Goal: Information Seeking & Learning: Get advice/opinions

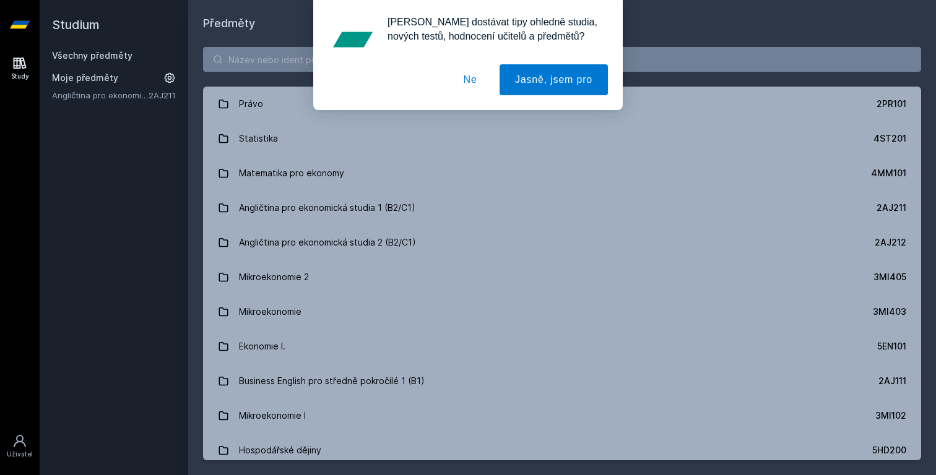
click at [466, 77] on button "Ne" at bounding box center [470, 79] width 45 height 31
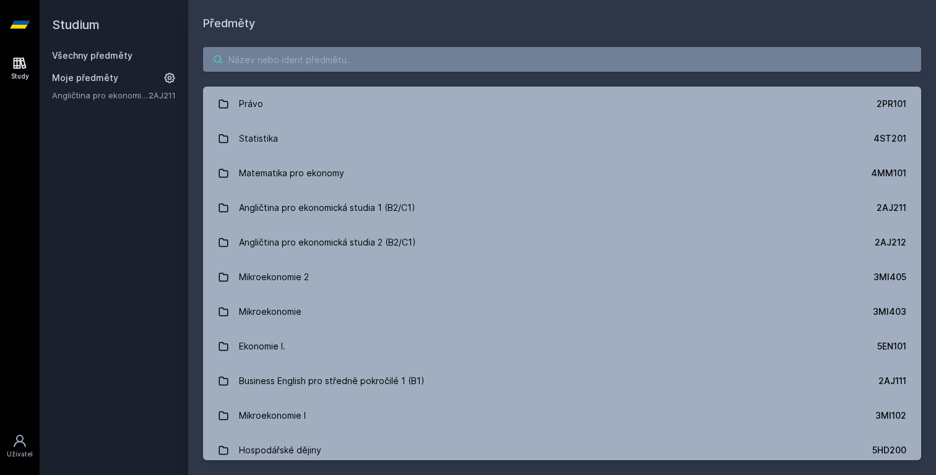
click at [407, 69] on input "search" at bounding box center [562, 59] width 718 height 25
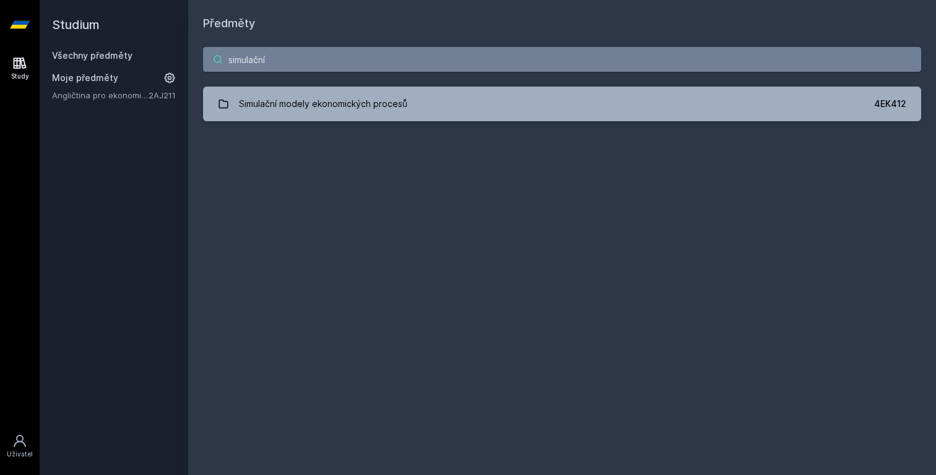
click at [343, 59] on input "simulační" at bounding box center [562, 59] width 718 height 25
click at [456, 56] on input "simulační" at bounding box center [562, 59] width 718 height 25
click at [425, 63] on input "simulační" at bounding box center [562, 59] width 718 height 25
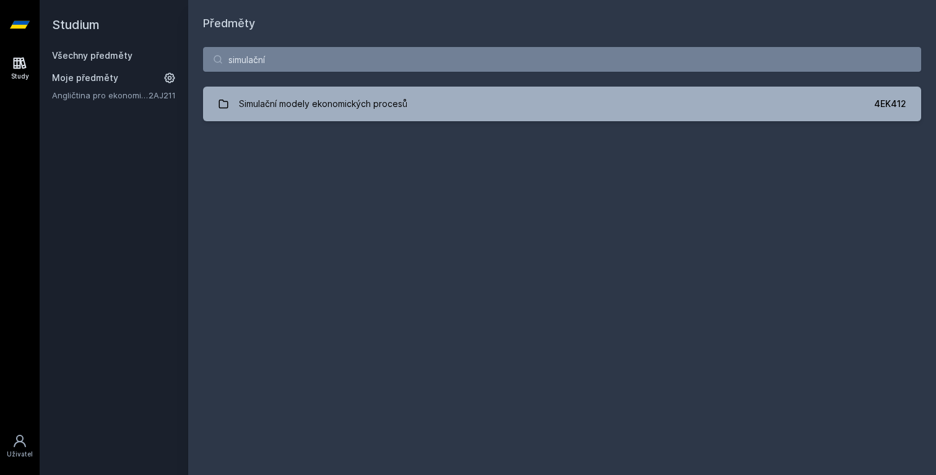
click at [342, 194] on div "Předměty simulační Simulační modely ekonomických procesů 4EK412 Jejda, něco se …" at bounding box center [562, 237] width 718 height 445
click at [272, 50] on input "simulační" at bounding box center [562, 59] width 718 height 25
click at [264, 161] on div "Předměty simulační Simulační modely ekonomických procesů 4EK412 Jejda, něco se …" at bounding box center [562, 237] width 718 height 445
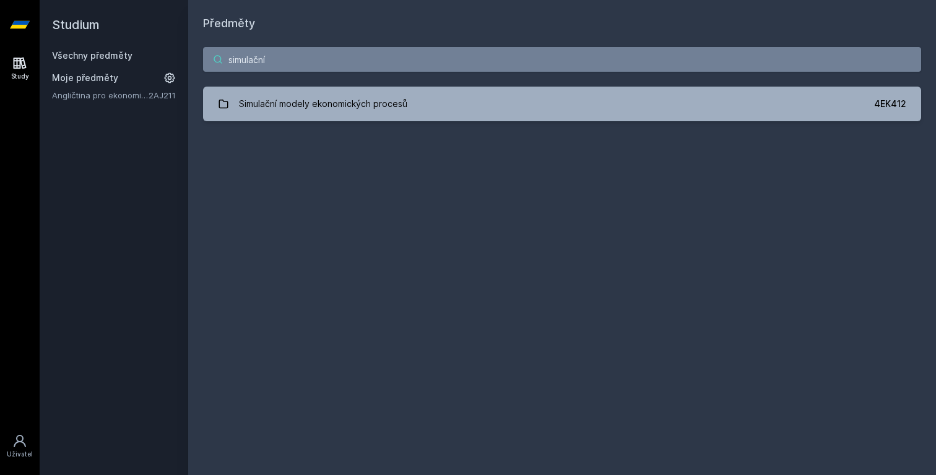
click at [283, 64] on input "simulační" at bounding box center [562, 59] width 718 height 25
click at [278, 139] on div "Předměty simulační Simulační modely ekonomických procesů 4EK412 Jejda, něco se …" at bounding box center [562, 237] width 718 height 445
click at [286, 66] on input "simulační" at bounding box center [562, 59] width 718 height 25
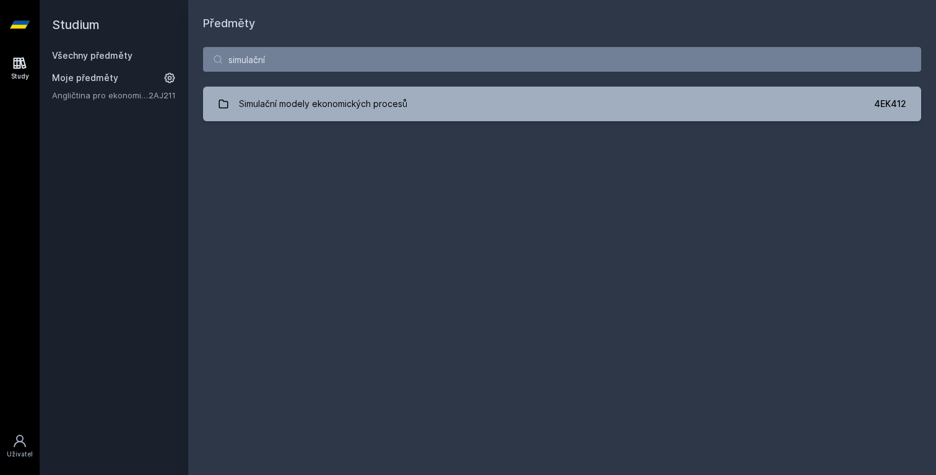
click at [272, 176] on div "Předměty simulační Simulační modely ekonomických procesů 4EK412 Jejda, něco se …" at bounding box center [562, 237] width 718 height 445
click at [268, 49] on input "simulační" at bounding box center [562, 59] width 718 height 25
click at [282, 57] on input "simulační" at bounding box center [562, 59] width 718 height 25
type input "simulační modely pro"
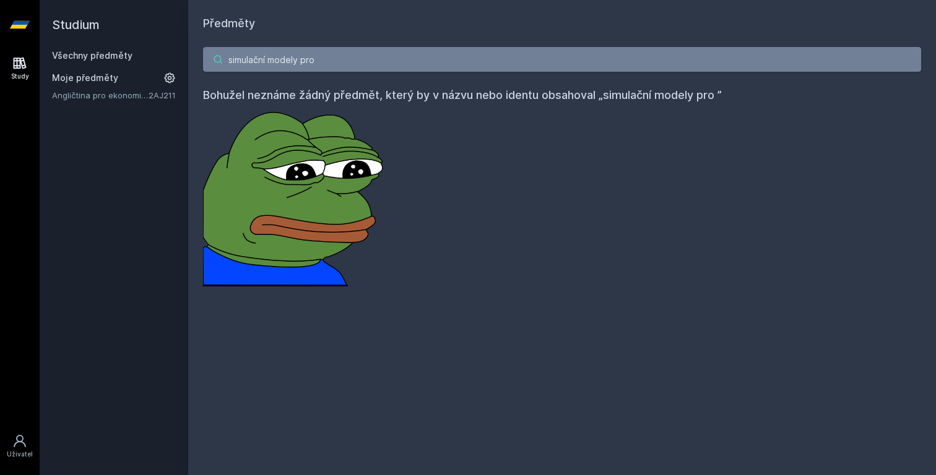
click at [323, 70] on input "simulační modely pro" at bounding box center [562, 59] width 718 height 25
click at [323, 69] on input "simulační modely pro" at bounding box center [562, 59] width 718 height 25
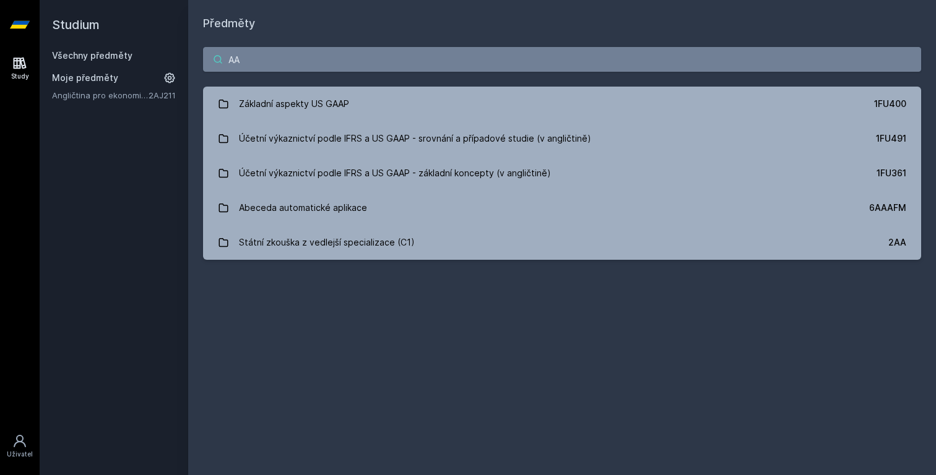
type input "A"
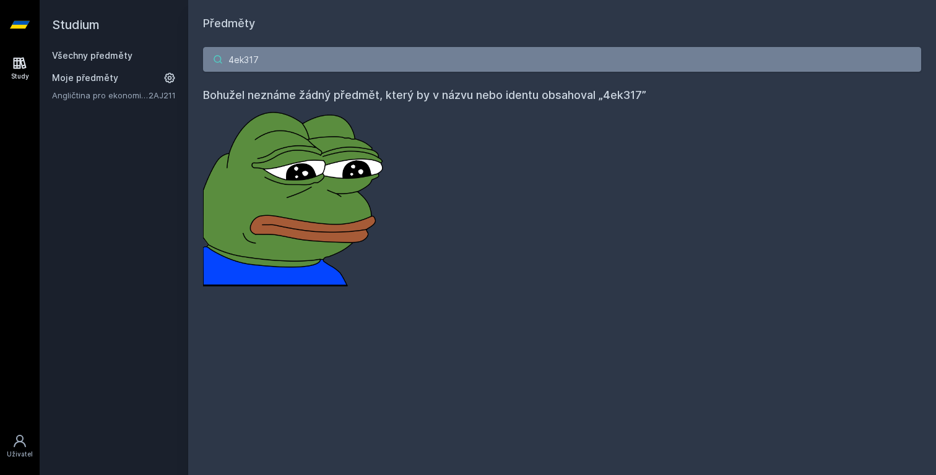
click at [372, 56] on input "4ek317" at bounding box center [562, 59] width 718 height 25
type input "4ek3174"
click at [347, 45] on div "4ek3174 Bohužel neznáme žádný předmět, který by v názvu nebo identu obsahoval „…" at bounding box center [561, 166] width 747 height 269
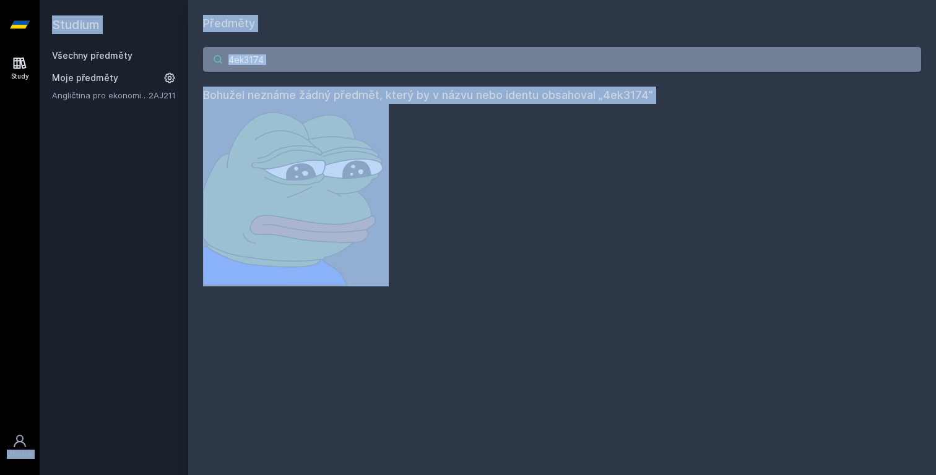
click at [347, 57] on input "4ek3174" at bounding box center [562, 59] width 718 height 25
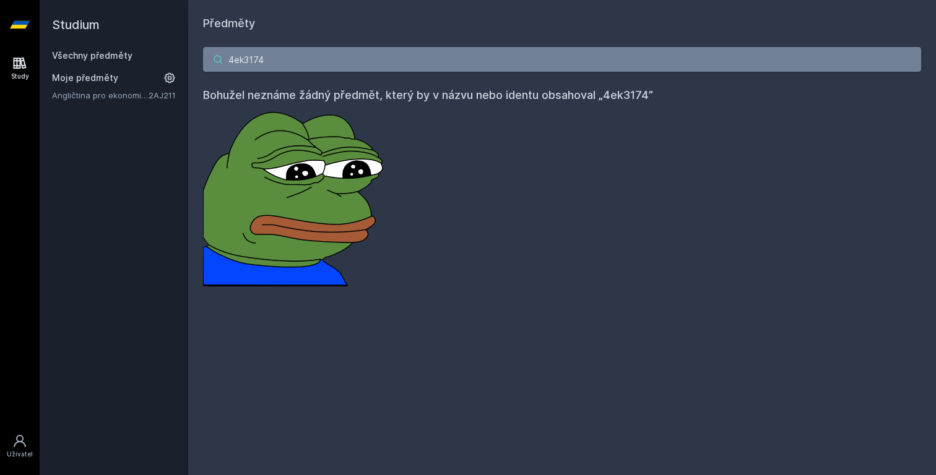
click at [324, 57] on input "4ek3174" at bounding box center [562, 59] width 718 height 25
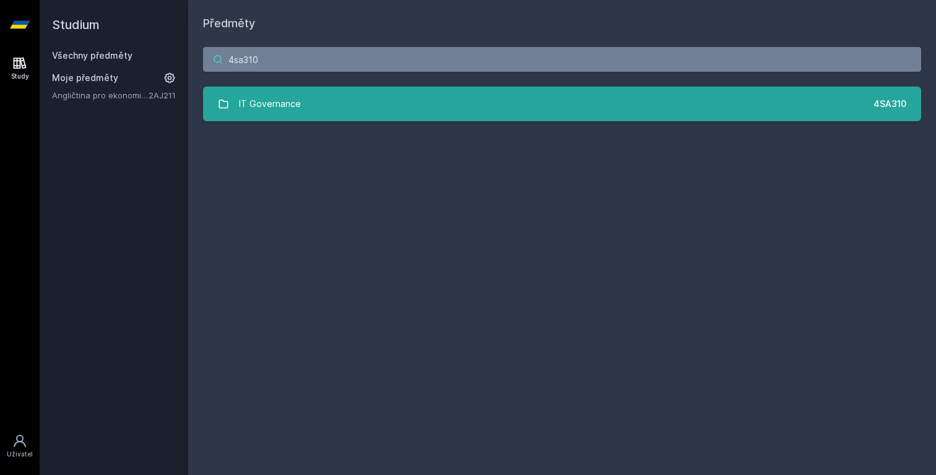
type input "4sa310"
click at [353, 119] on link "IT Governance 4SA310" at bounding box center [562, 104] width 718 height 35
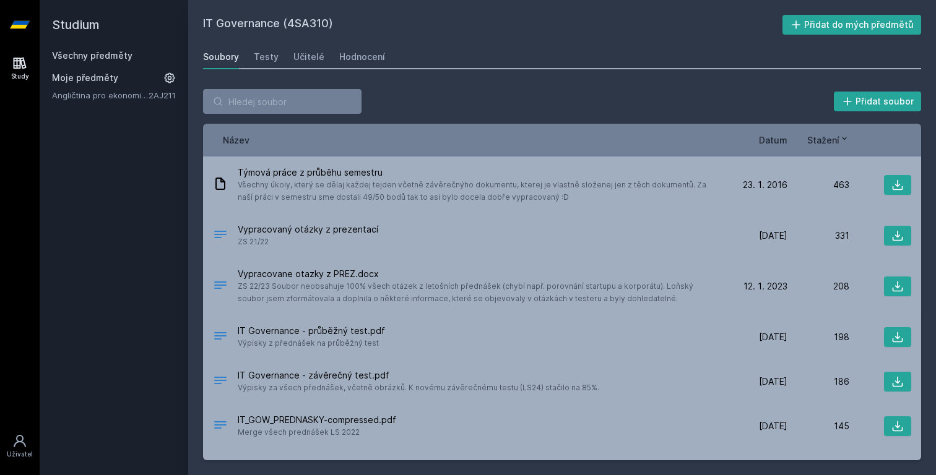
click at [286, 68] on div "Soubory Testy Učitelé Hodnocení" at bounding box center [562, 57] width 718 height 25
click at [321, 59] on div "Soubory Testy Učitelé Hodnocení" at bounding box center [562, 57] width 718 height 25
click at [309, 57] on div "Učitelé" at bounding box center [308, 57] width 31 height 12
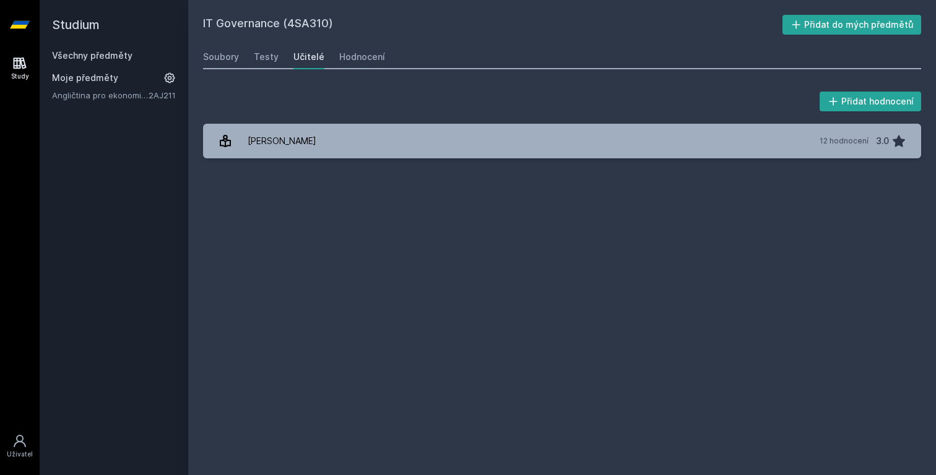
click at [330, 56] on div "Soubory Testy Učitelé Hodnocení" at bounding box center [562, 57] width 718 height 25
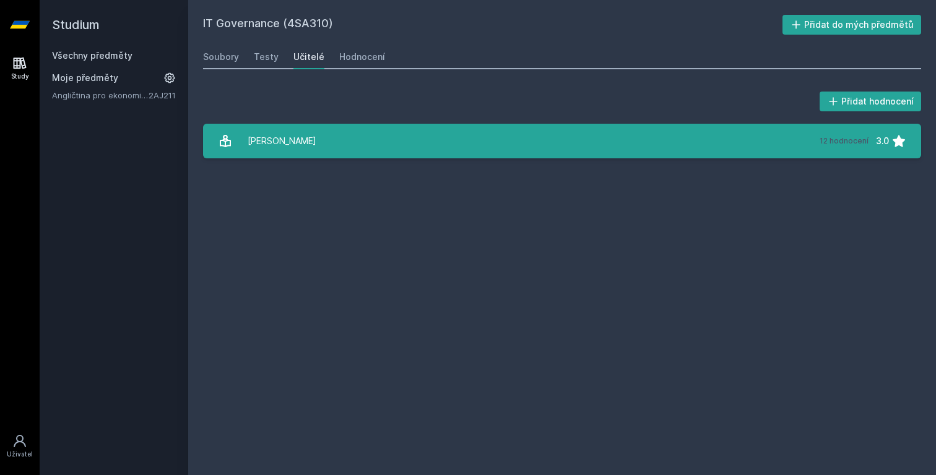
click at [340, 131] on link "[PERSON_NAME] 12 hodnocení 3.0" at bounding box center [562, 141] width 718 height 35
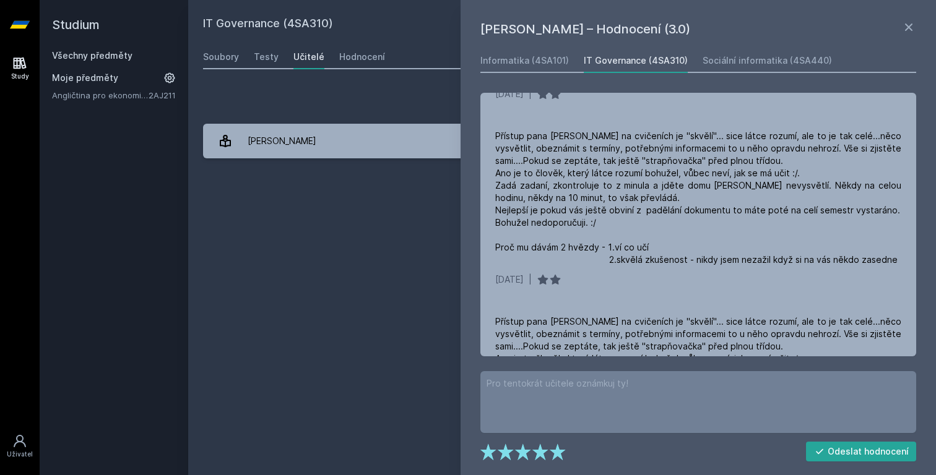
scroll to position [721, 0]
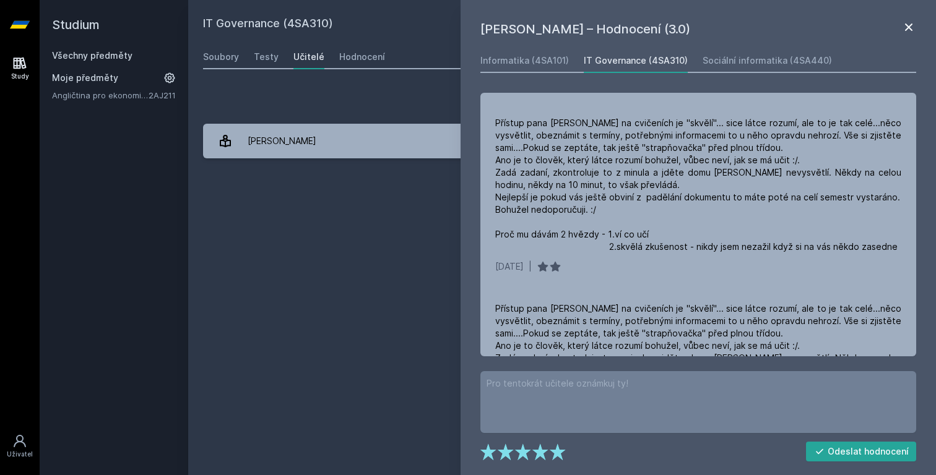
click at [913, 25] on icon at bounding box center [908, 27] width 15 height 15
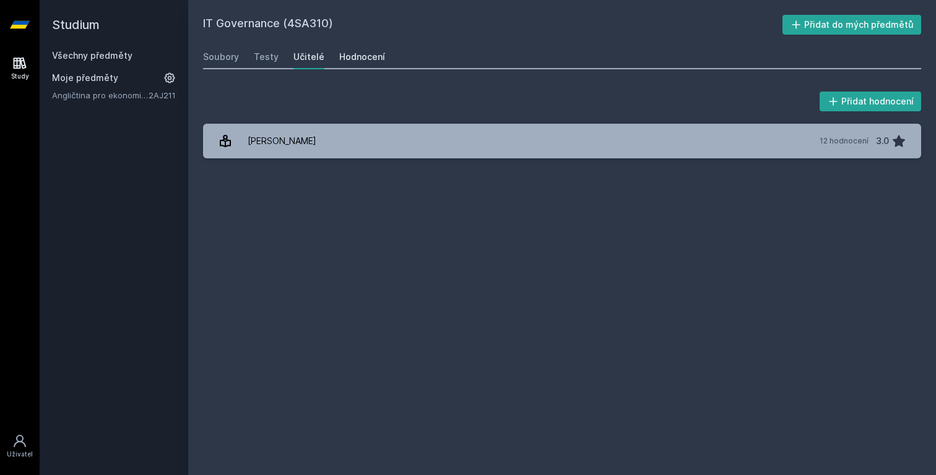
click at [350, 56] on div "Hodnocení" at bounding box center [362, 57] width 46 height 12
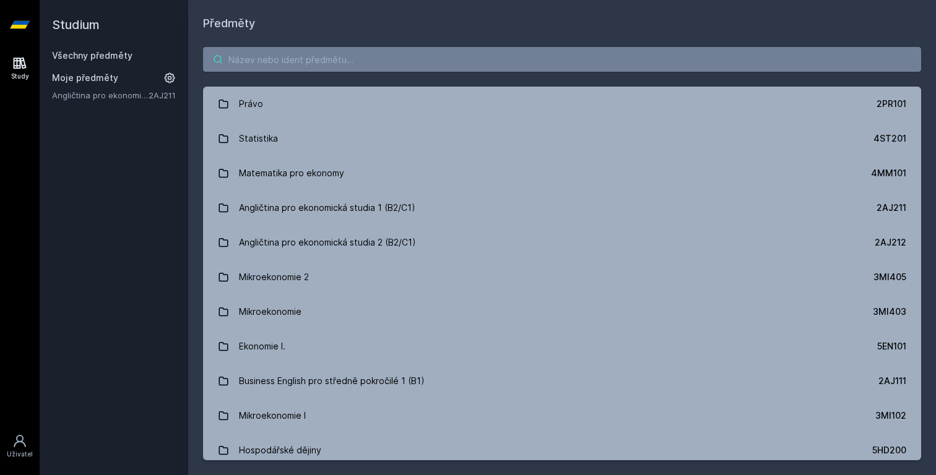
click at [302, 51] on input "search" at bounding box center [562, 59] width 718 height 25
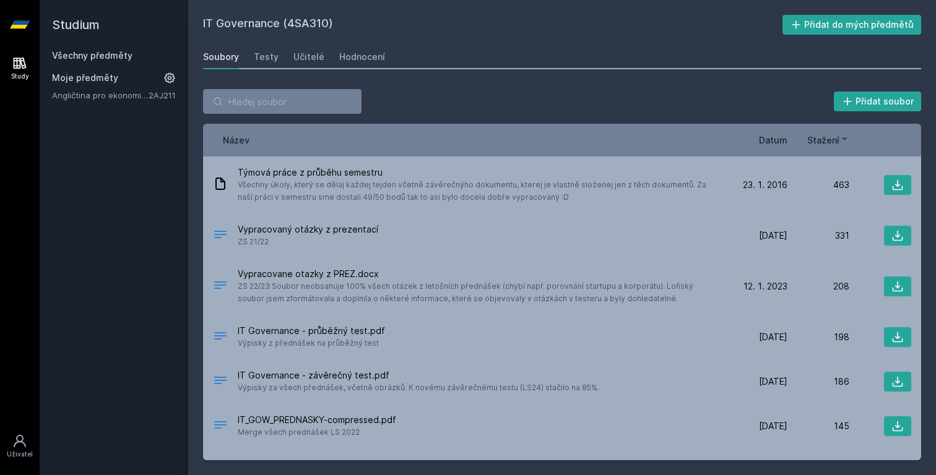
click at [110, 52] on link "Všechny předměty" at bounding box center [92, 55] width 80 height 11
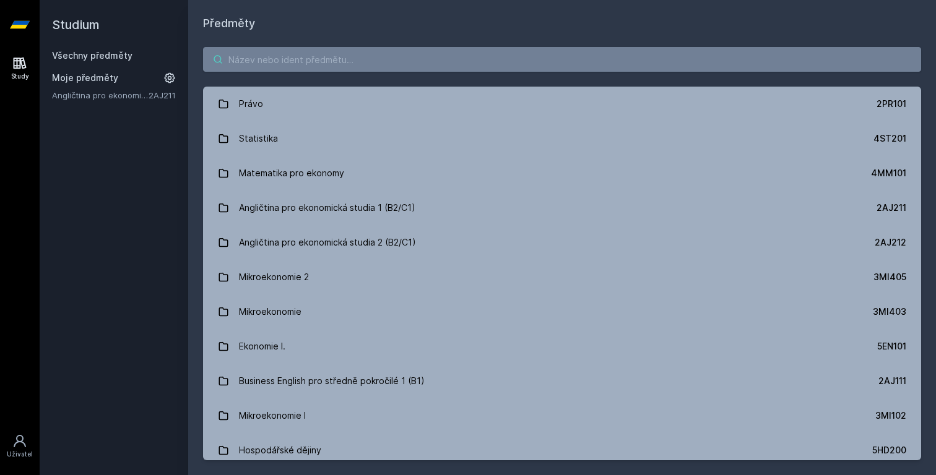
click at [569, 63] on input "search" at bounding box center [562, 59] width 718 height 25
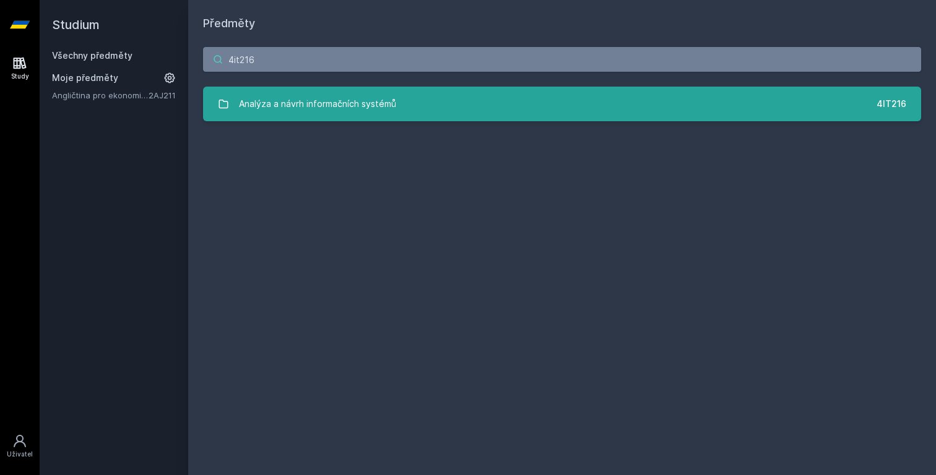
type input "4it216"
click at [517, 101] on link "Analýza a návrh informačních systémů 4IT216" at bounding box center [562, 104] width 718 height 35
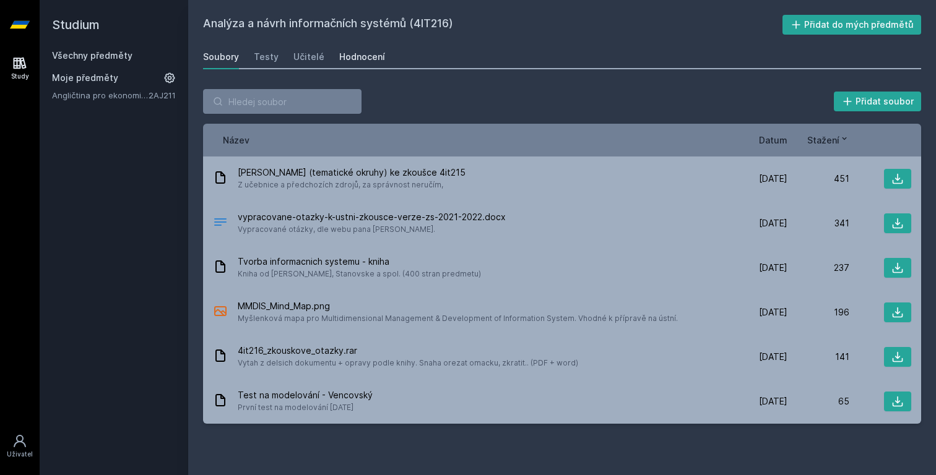
click at [358, 58] on div "Hodnocení" at bounding box center [362, 57] width 46 height 12
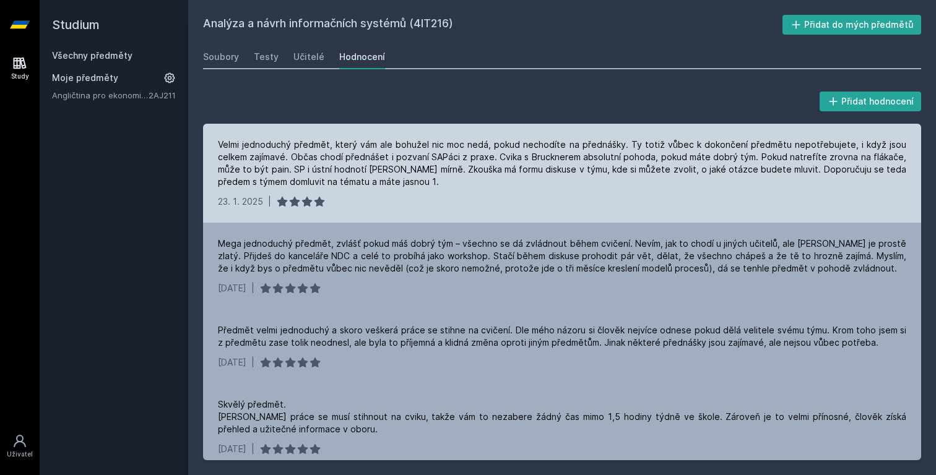
click at [656, 192] on div "Velmi jednoduchý předmět, který vám ale bohužel nic moc nedá, pokud nechodíte n…" at bounding box center [562, 173] width 718 height 99
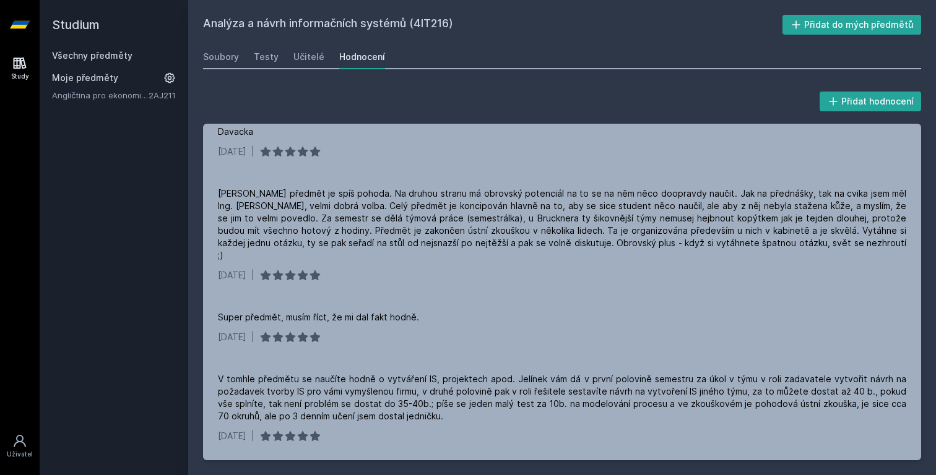
scroll to position [569, 0]
click at [343, 63] on link "Hodnocení" at bounding box center [362, 57] width 46 height 25
click at [346, 56] on div "Hodnocení" at bounding box center [362, 57] width 46 height 12
click at [98, 83] on span "Moje předměty" at bounding box center [85, 78] width 66 height 12
click at [89, 71] on div "Všechny předměty Moje předměty Angličtina pro ekonomická studia 1 (B2/C1) 2AJ211" at bounding box center [114, 75] width 124 height 52
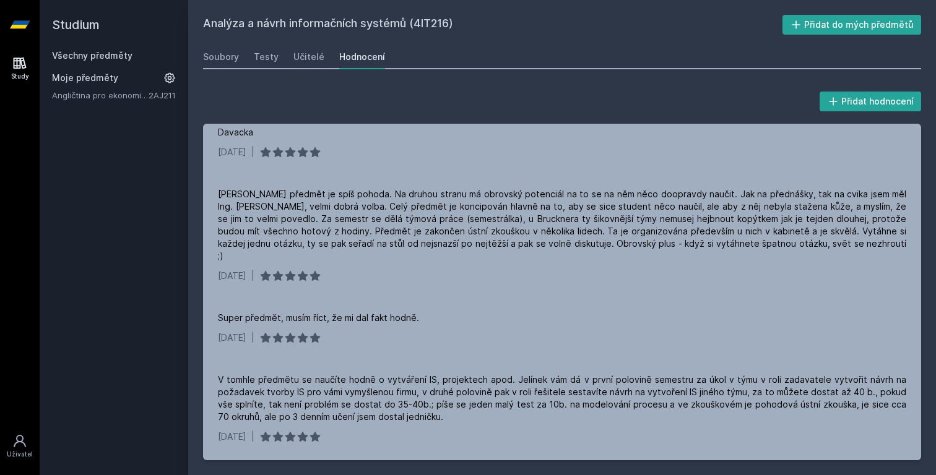
click at [95, 57] on link "Všechny předměty" at bounding box center [92, 55] width 80 height 11
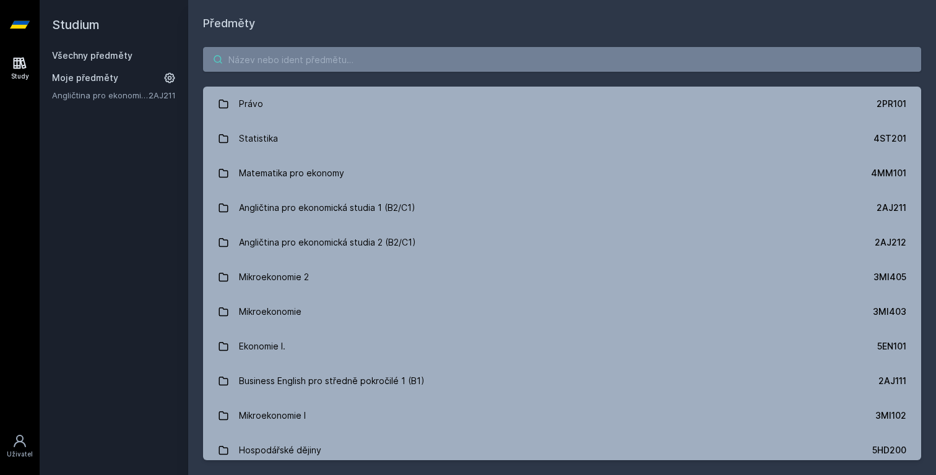
click at [332, 53] on input "search" at bounding box center [562, 59] width 718 height 25
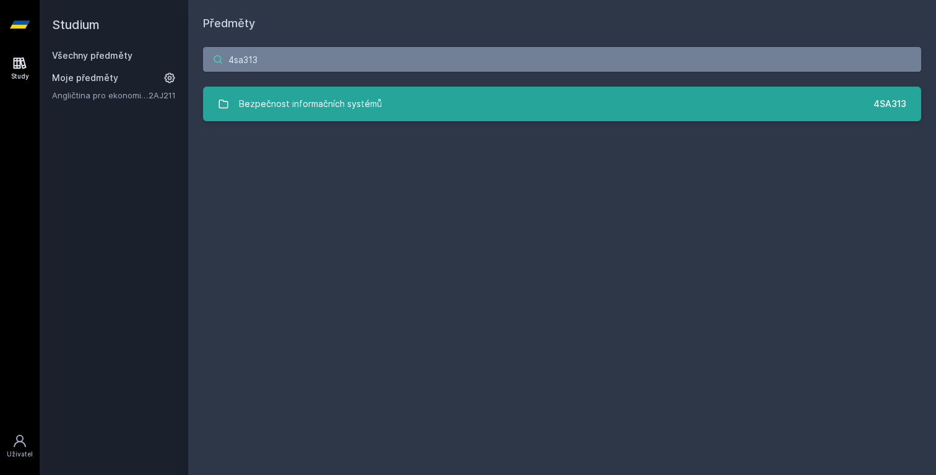
type input "4sa313"
click at [361, 100] on div "Bezpečnost informačních systémů" at bounding box center [310, 104] width 143 height 25
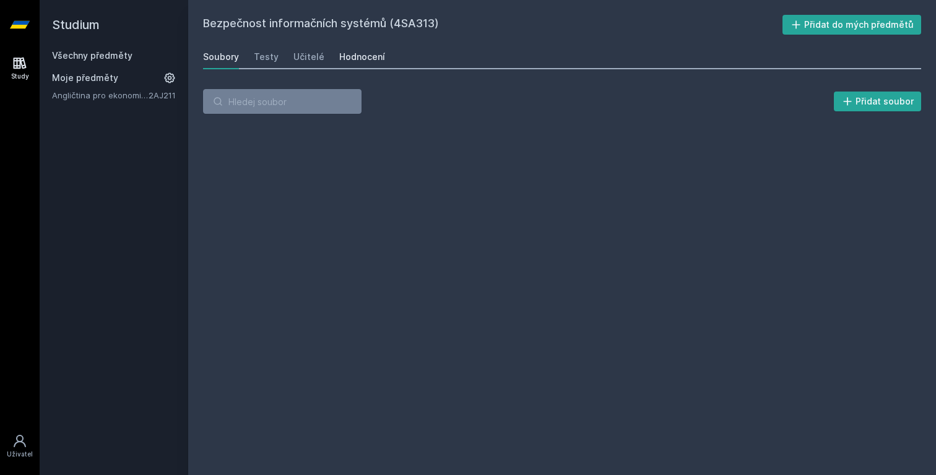
click at [356, 66] on link "Hodnocení" at bounding box center [362, 57] width 46 height 25
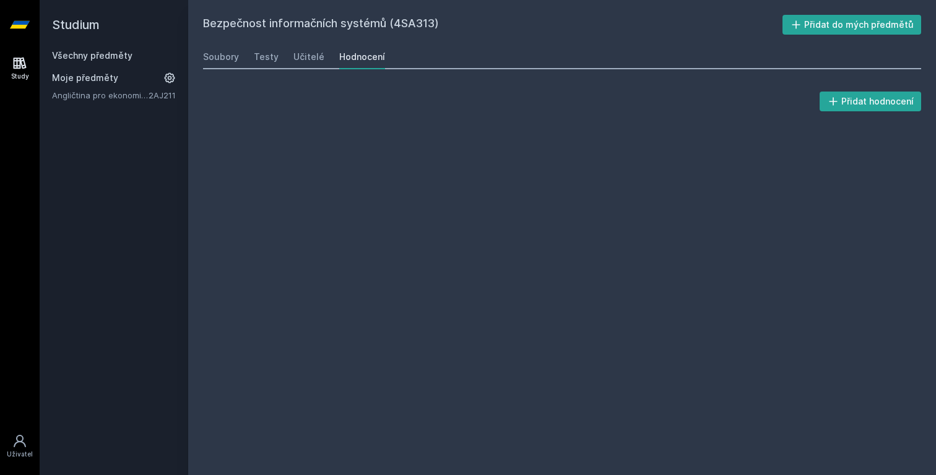
click at [359, 59] on div "Hodnocení" at bounding box center [362, 57] width 46 height 12
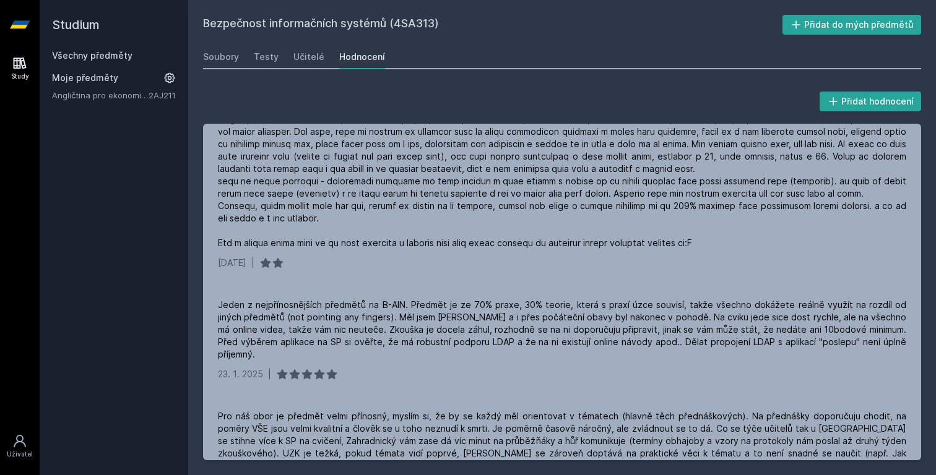
scroll to position [209, 0]
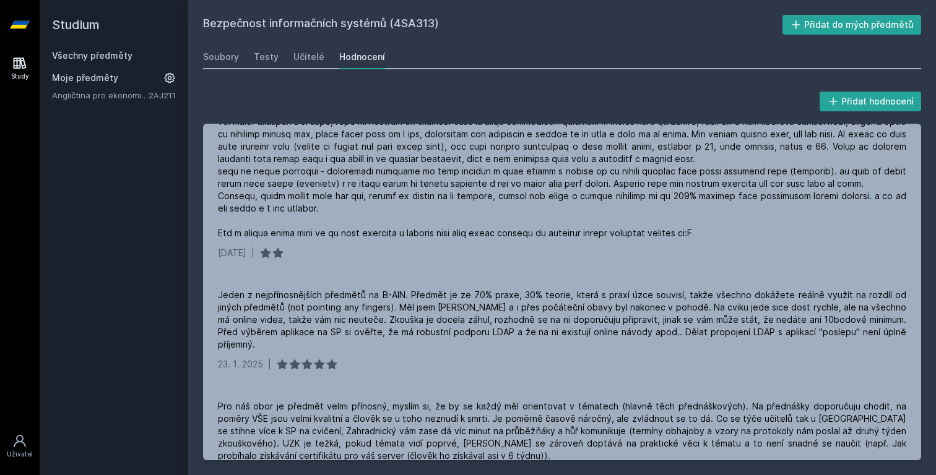
click at [114, 58] on link "Všechny předměty" at bounding box center [92, 55] width 80 height 11
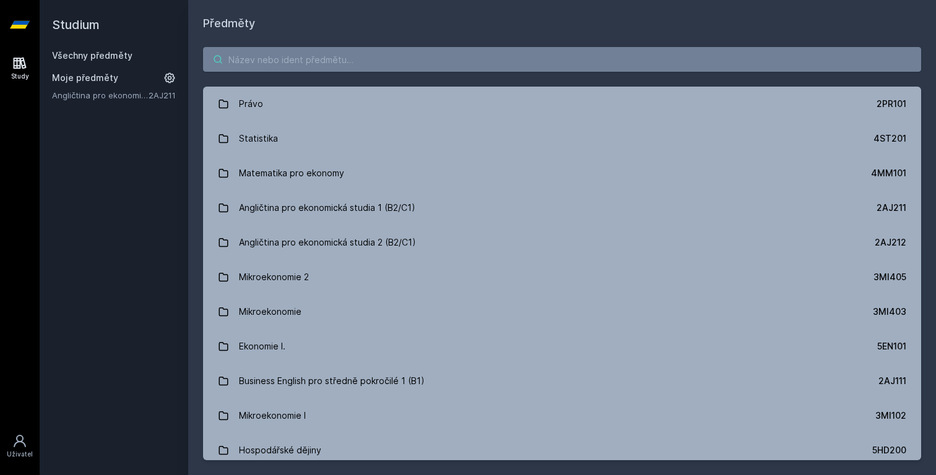
click at [502, 69] on input "search" at bounding box center [562, 59] width 718 height 25
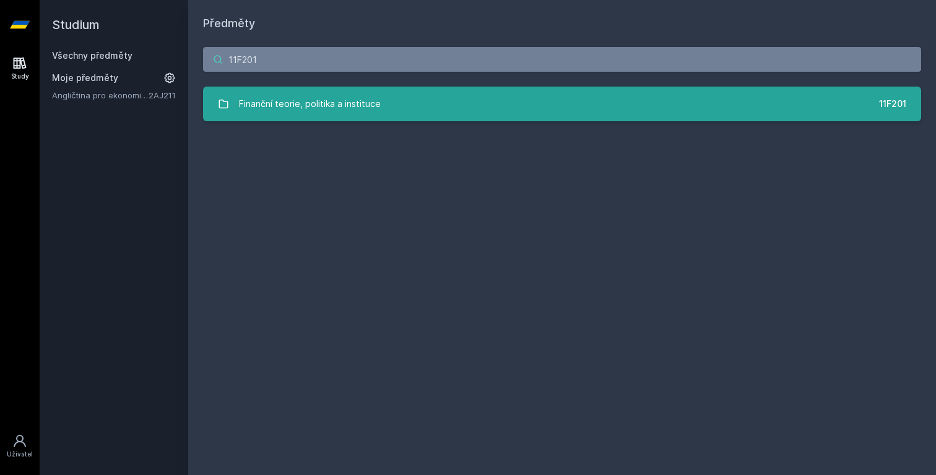
type input "11F201"
click at [394, 96] on link "Finanční teorie, politika a instituce 11F201" at bounding box center [562, 104] width 718 height 35
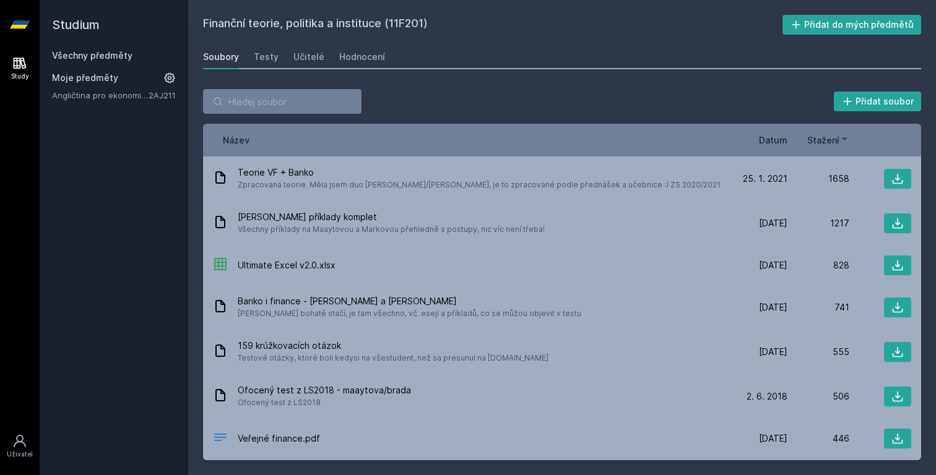
click at [382, 59] on div "Soubory Testy Učitelé Hodnocení" at bounding box center [562, 57] width 718 height 25
click at [377, 59] on div "Hodnocení" at bounding box center [362, 57] width 46 height 12
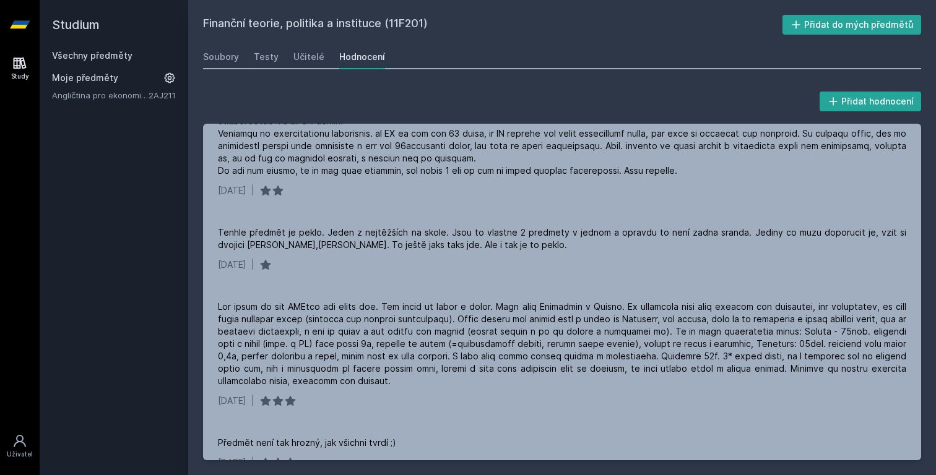
scroll to position [6569, 0]
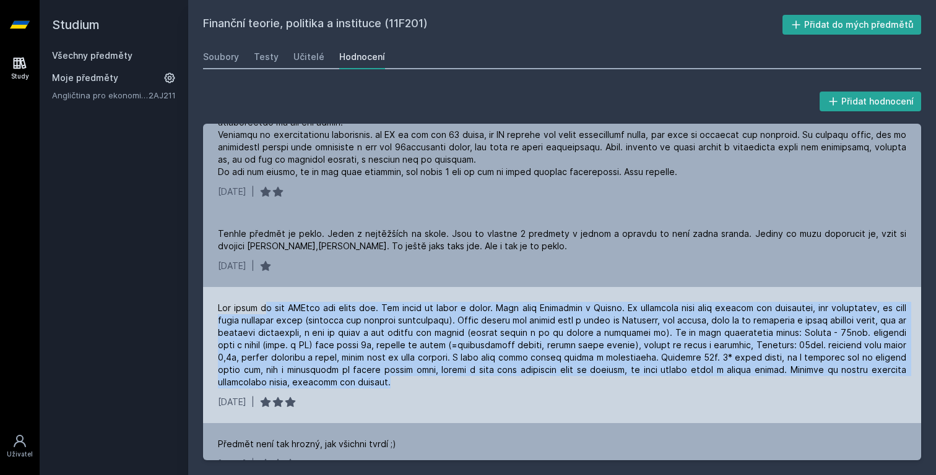
drag, startPoint x: 431, startPoint y: 296, endPoint x: 264, endPoint y: 213, distance: 187.3
click at [264, 287] on div "[DATE] |" at bounding box center [562, 355] width 718 height 136
click at [230, 302] on div at bounding box center [562, 345] width 688 height 87
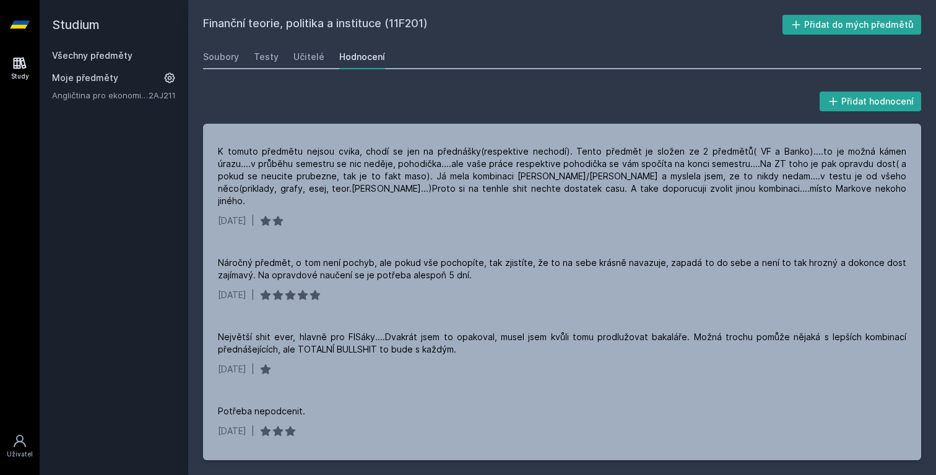
scroll to position [5045, 0]
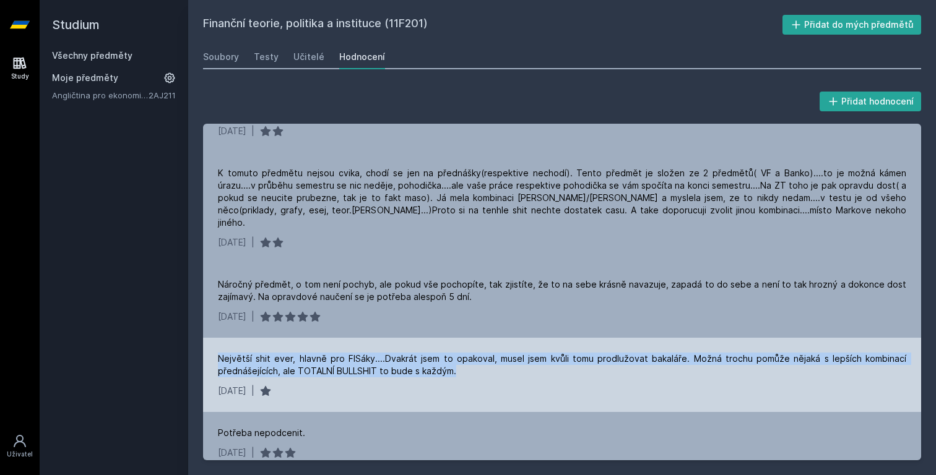
drag, startPoint x: 461, startPoint y: 315, endPoint x: 214, endPoint y: 291, distance: 248.0
click at [214, 338] on div "Největší shit ever, hlavně pro FISáky....Dvakrát jsem to opakoval, musel jsem k…" at bounding box center [562, 375] width 718 height 74
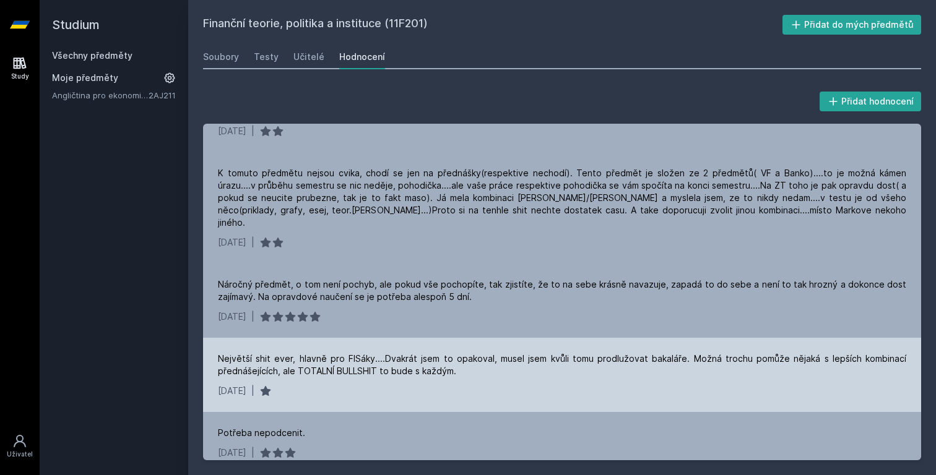
click at [218, 353] on div "Největší shit ever, hlavně pro FISáky....Dvakrát jsem to opakoval, musel jsem k…" at bounding box center [562, 365] width 688 height 25
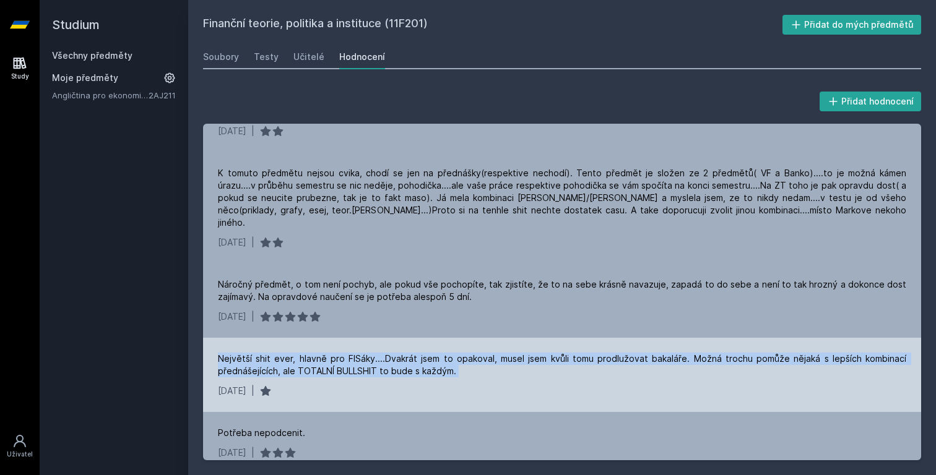
drag, startPoint x: 217, startPoint y: 293, endPoint x: 496, endPoint y: 313, distance: 279.2
click at [498, 353] on div "Největší shit ever, hlavně pro FISáky....Dvakrát jsem to opakoval, musel jsem k…" at bounding box center [562, 365] width 688 height 25
click at [496, 353] on div "Největší shit ever, hlavně pro FISáky....Dvakrát jsem to opakoval, musel jsem k…" at bounding box center [562, 365] width 688 height 25
drag, startPoint x: 460, startPoint y: 312, endPoint x: 219, endPoint y: 291, distance: 242.2
click at [219, 353] on div "Největší shit ever, hlavně pro FISáky....Dvakrát jsem to opakoval, musel jsem k…" at bounding box center [562, 365] width 688 height 25
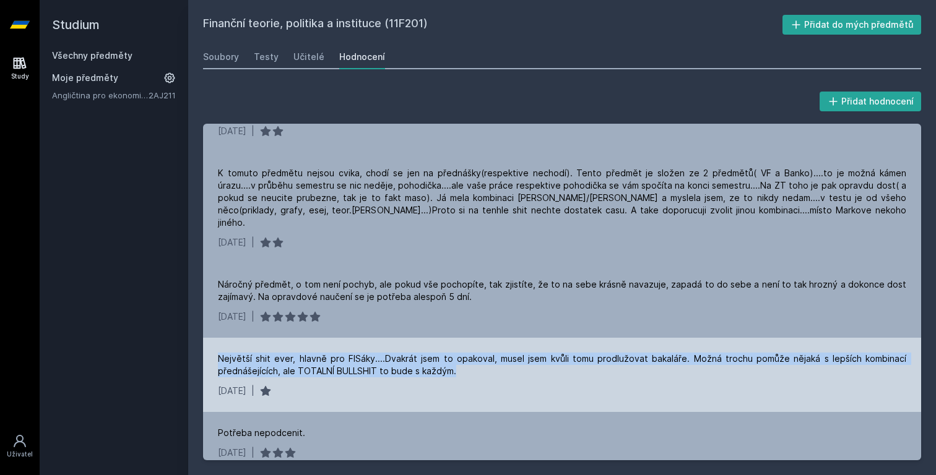
click at [219, 353] on div "Největší shit ever, hlavně pro FISáky....Dvakrát jsem to opakoval, musel jsem k…" at bounding box center [562, 365] width 688 height 25
drag, startPoint x: 219, startPoint y: 293, endPoint x: 486, endPoint y: 309, distance: 267.2
click at [487, 353] on div "Největší shit ever, hlavně pro FISáky....Dvakrát jsem to opakoval, musel jsem k…" at bounding box center [562, 365] width 688 height 25
click at [486, 353] on div "Největší shit ever, hlavně pro FISáky....Dvakrát jsem to opakoval, musel jsem k…" at bounding box center [562, 365] width 688 height 25
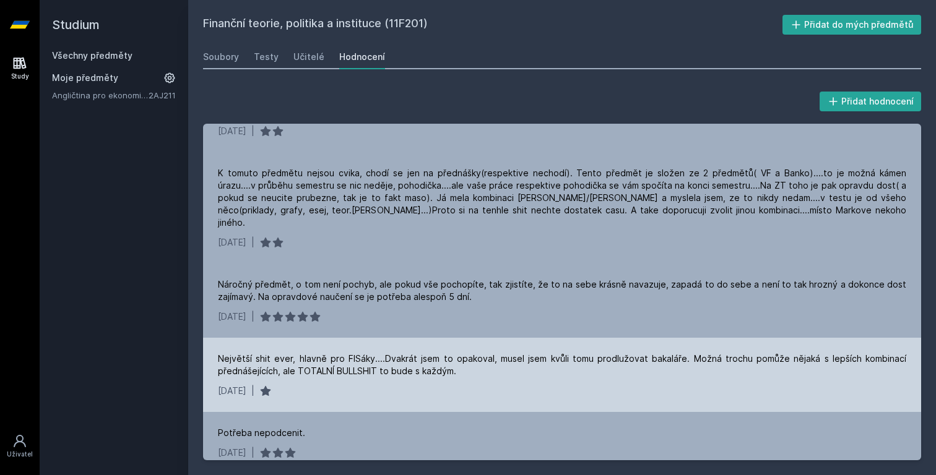
click at [443, 353] on div "Největší shit ever, hlavně pro FISáky....Dvakrát jsem to opakoval, musel jsem k…" at bounding box center [562, 365] width 688 height 25
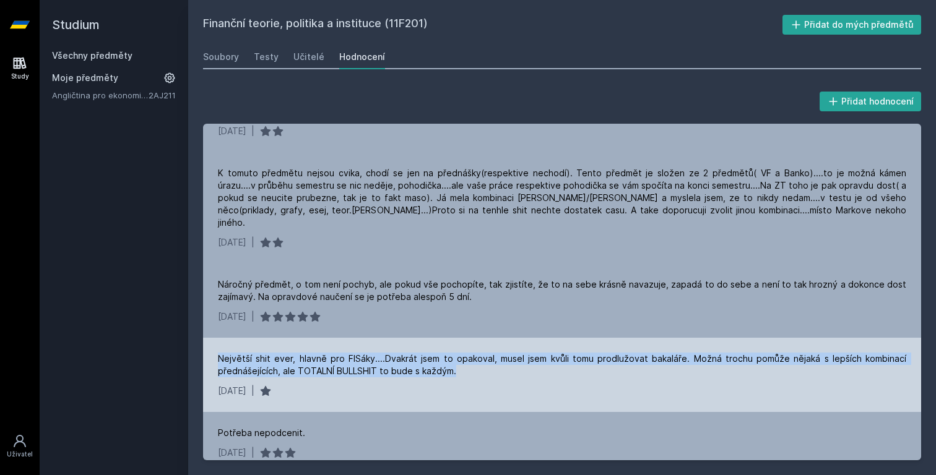
drag, startPoint x: 454, startPoint y: 309, endPoint x: 220, endPoint y: 293, distance: 233.8
click at [220, 353] on div "Největší shit ever, hlavně pro FISáky....Dvakrát jsem to opakoval, musel jsem k…" at bounding box center [562, 365] width 688 height 25
drag, startPoint x: 217, startPoint y: 294, endPoint x: 487, endPoint y: 308, distance: 270.8
click at [488, 338] on div "Největší shit ever, hlavně pro FISáky....Dvakrát jsem to opakoval, musel jsem k…" at bounding box center [562, 375] width 718 height 74
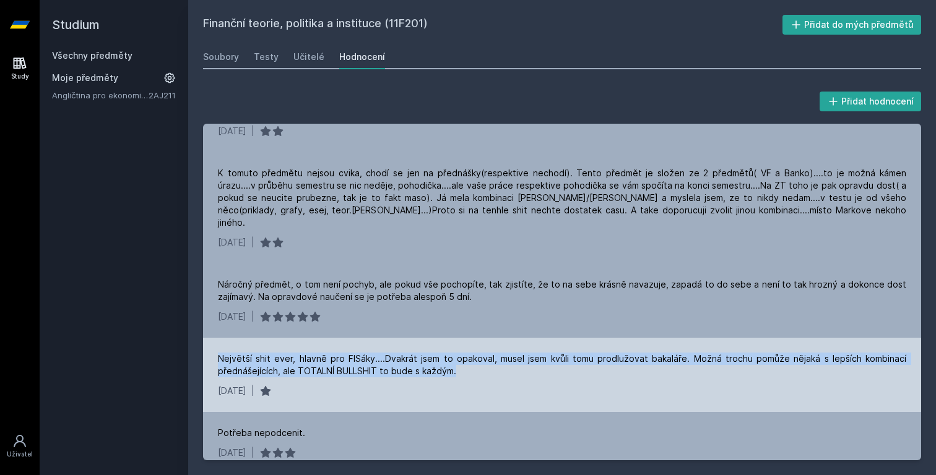
click at [487, 353] on div "Největší shit ever, hlavně pro FISáky....Dvakrát jsem to opakoval, musel jsem k…" at bounding box center [562, 365] width 688 height 25
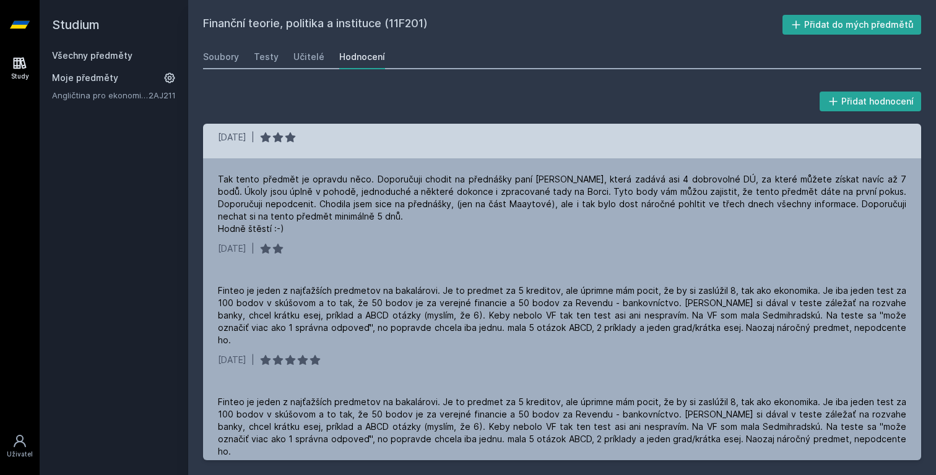
scroll to position [3662, 0]
